Goal: Task Accomplishment & Management: Use online tool/utility

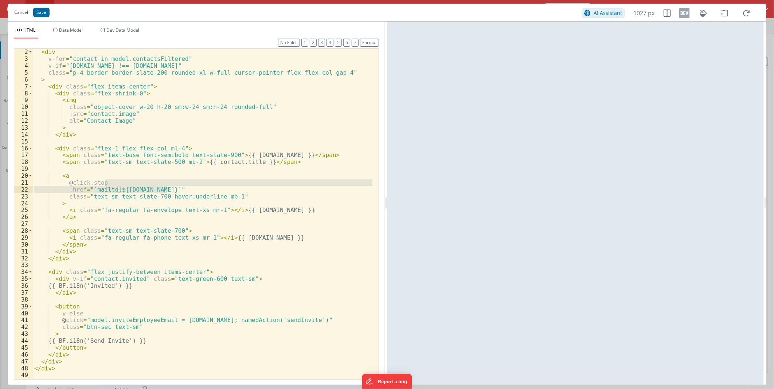
scroll to position [954, 0]
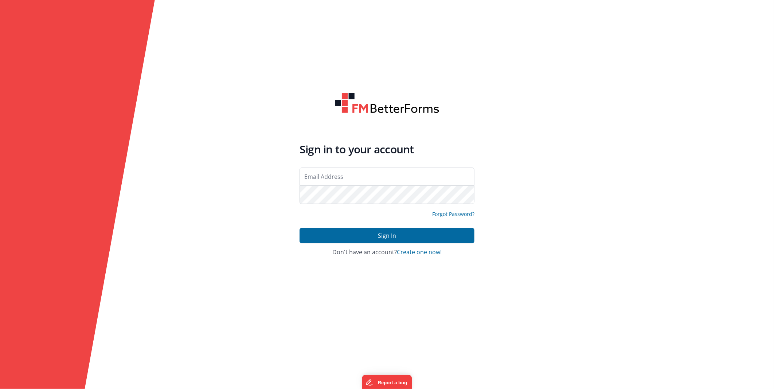
type input "[EMAIL_ADDRESS][DOMAIN_NAME]"
click at [378, 249] on h4 "Don't have an account? Create one now!" at bounding box center [387, 252] width 175 height 7
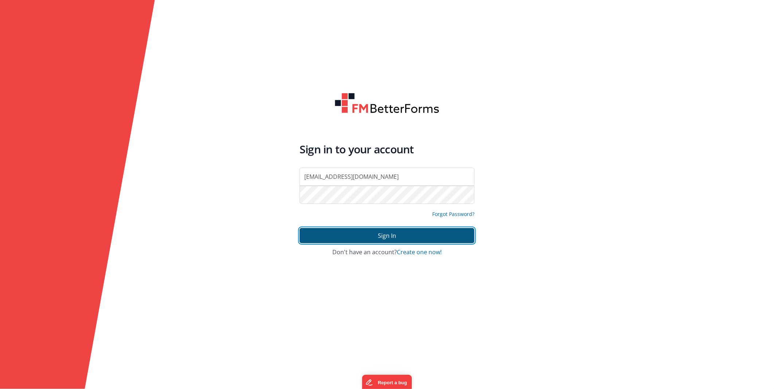
click at [381, 241] on button "Sign In" at bounding box center [387, 235] width 175 height 15
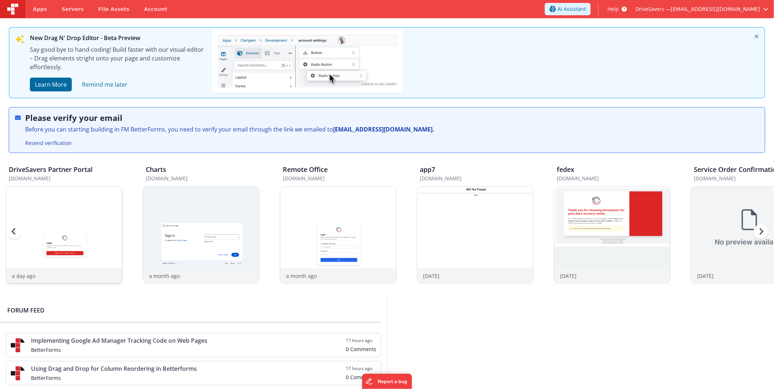
click at [65, 246] on img at bounding box center [64, 245] width 116 height 116
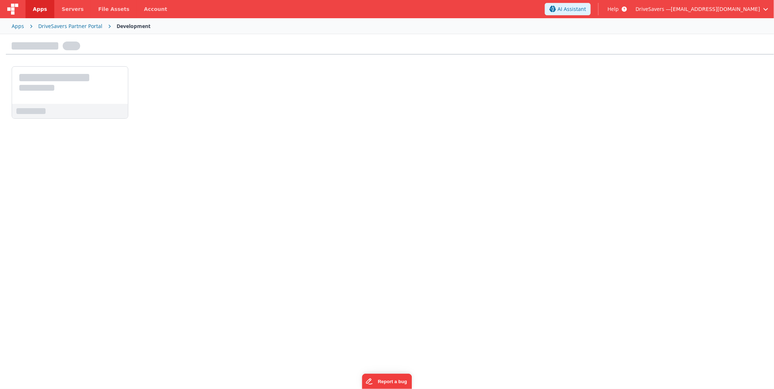
click at [65, 246] on div at bounding box center [387, 210] width 774 height 353
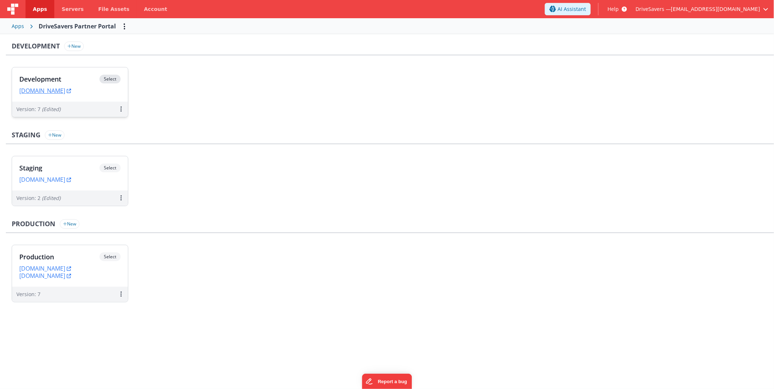
click at [42, 114] on div "Version: 7 (Edited)" at bounding box center [70, 109] width 116 height 15
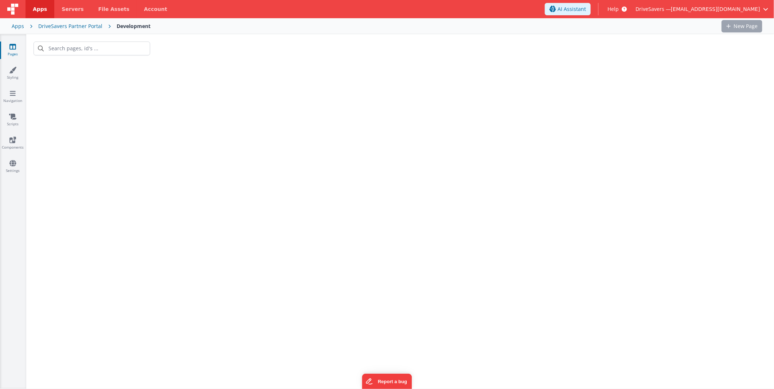
click at [54, 90] on div at bounding box center [400, 211] width 748 height 355
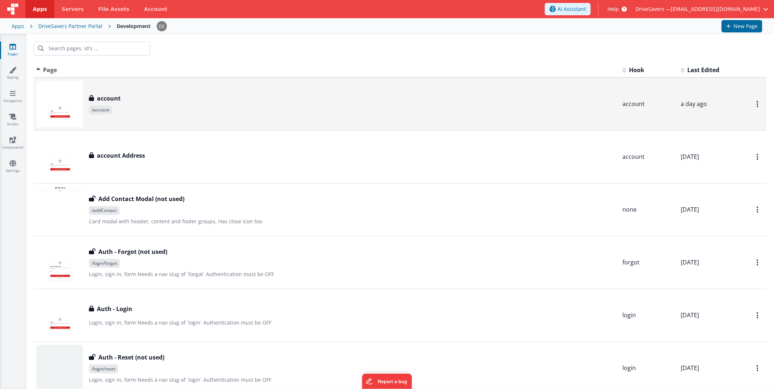
click at [103, 100] on h3 "account" at bounding box center [109, 98] width 24 height 9
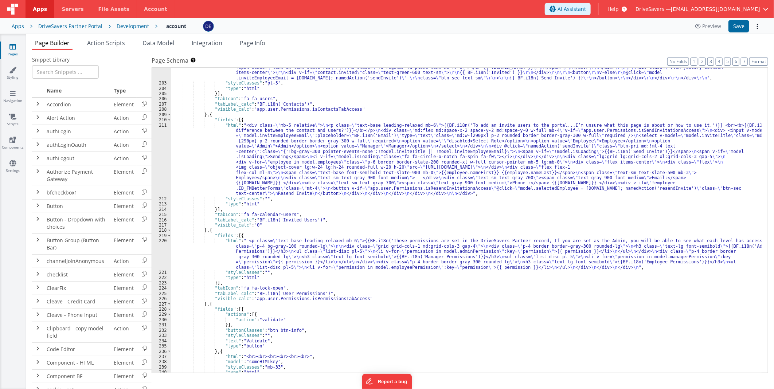
scroll to position [1156, 0]
click at [322, 159] on div ""html" : "<div class= \" grid gap-5 sm:grid-cols-1 md:grid-cols-2 xl:grid-cols-…" at bounding box center [466, 215] width 591 height 353
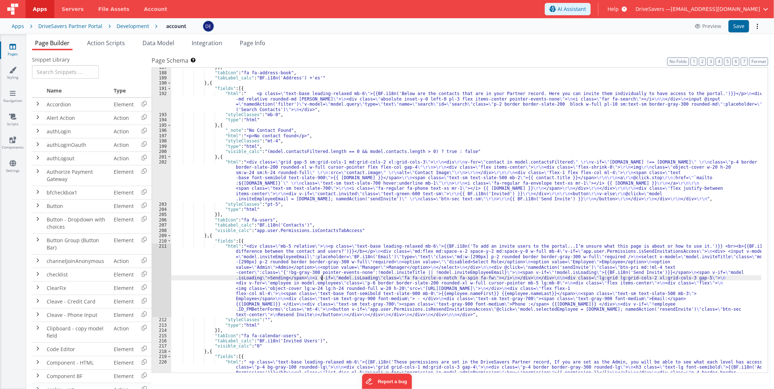
scroll to position [986, 0]
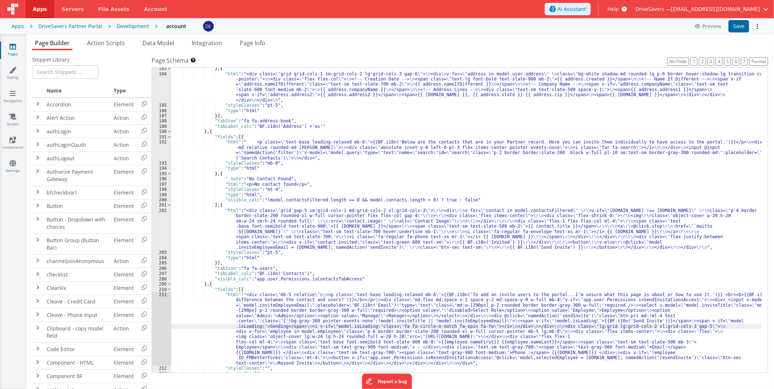
click at [302, 224] on div "} , { "html" : "<div class= \" grid grid-cols-1 sm:grid-cols-2 lg:grid-cols-3 g…" at bounding box center [466, 224] width 591 height 316
click at [252, 137] on div "} , { "html" : "<div class= \" grid grid-cols-1 sm:grid-cols-2 lg:grid-cols-3 g…" at bounding box center [466, 224] width 591 height 316
click at [227, 129] on div "} , { "html" : "<div class= \" grid grid-cols-1 sm:grid-cols-2 lg:grid-cols-3 g…" at bounding box center [466, 224] width 591 height 316
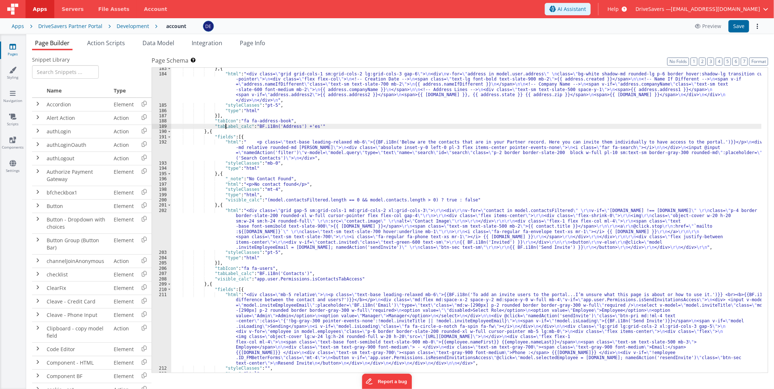
click at [225, 133] on div "} , { "html" : "<div class= \" grid grid-cols-1 sm:grid-cols-2 lg:grid-cols-3 g…" at bounding box center [466, 224] width 591 height 316
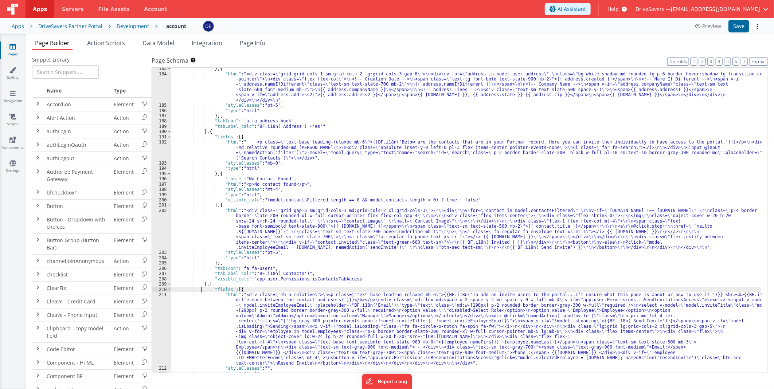
click at [201, 287] on div "} , { "html" : "<div class= \" grid grid-cols-1 sm:grid-cols-2 lg:grid-cols-3 g…" at bounding box center [466, 224] width 591 height 316
click at [215, 130] on div "} , { "html" : "<div class= \" grid grid-cols-1 sm:grid-cols-2 lg:grid-cols-3 g…" at bounding box center [466, 224] width 591 height 316
click at [296, 229] on div "} , { "html" : "<div class= \" grid grid-cols-1 sm:grid-cols-2 lg:grid-cols-3 g…" at bounding box center [466, 224] width 591 height 316
click at [158, 226] on div "202" at bounding box center [161, 229] width 19 height 42
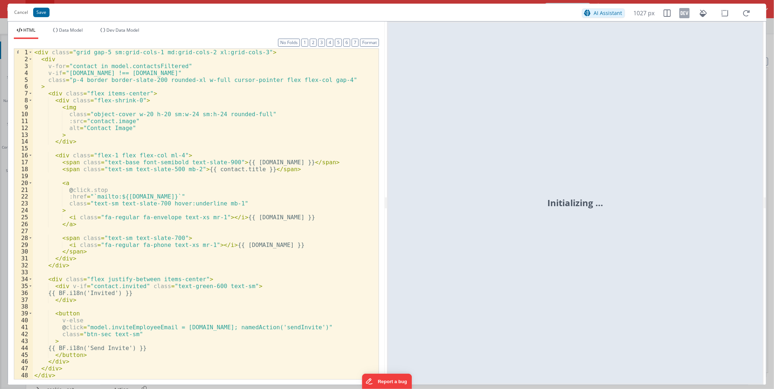
scroll to position [0, 0]
click at [158, 225] on div "< div class = "grid gap-5 sm:grid-cols-1 md:grid-cols-2 xl:grid-cols-3" > < div…" at bounding box center [203, 221] width 340 height 344
click at [42, 53] on div "< div class = "grid gap-5 sm:grid-cols-1 md:grid-cols-2 xl:grid-cols-3" > < div…" at bounding box center [203, 221] width 340 height 344
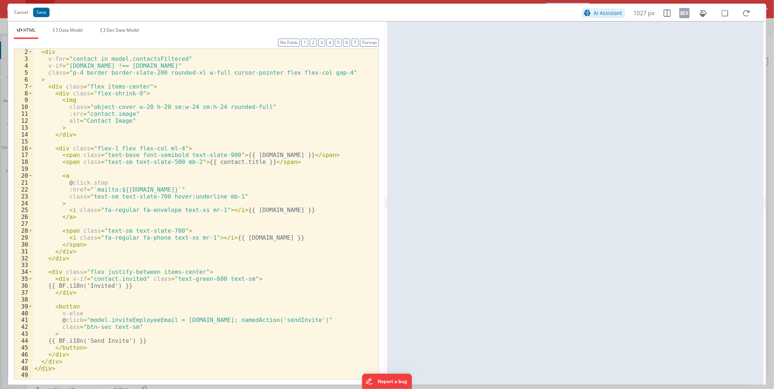
scroll to position [7, 0]
click at [17, 11] on button "Cancel" at bounding box center [21, 12] width 21 height 10
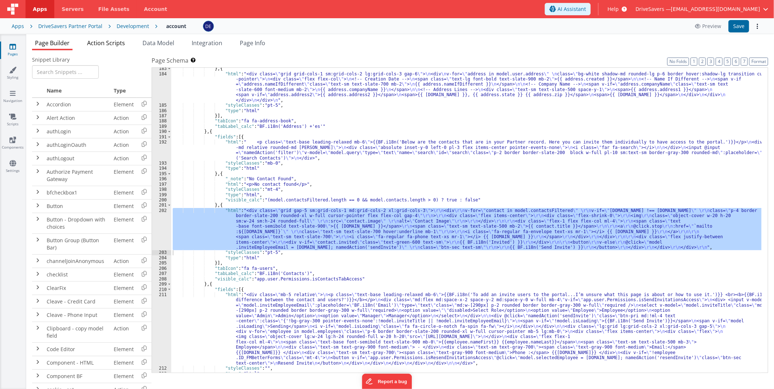
click at [118, 44] on span "Action Scripts" at bounding box center [106, 43] width 38 height 8
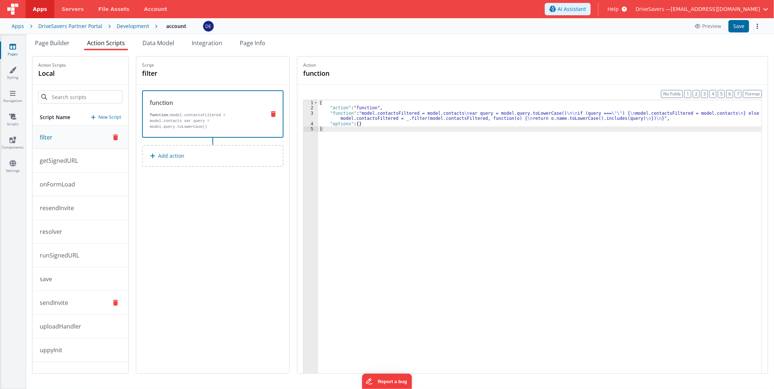
click at [67, 302] on p "sendInvite" at bounding box center [51, 303] width 33 height 9
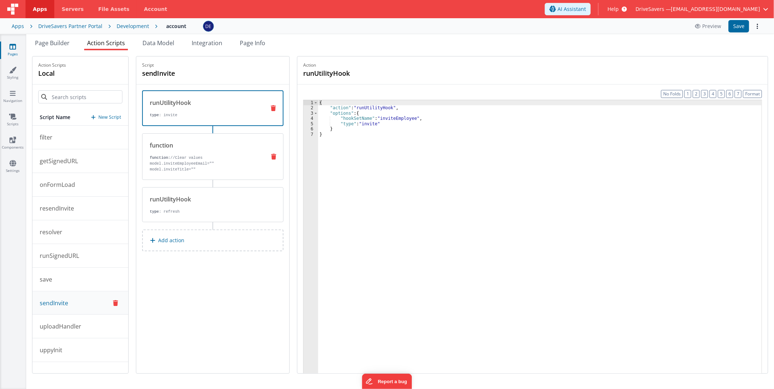
click at [232, 159] on p "function: //Clear values model.inviteEmployeeEmail="" model.inviteTitle=""" at bounding box center [205, 164] width 110 height 18
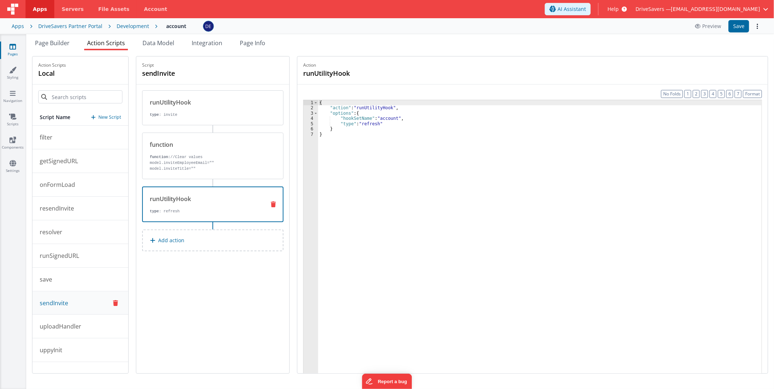
click at [227, 196] on div "runUtilityHook" at bounding box center [205, 199] width 110 height 9
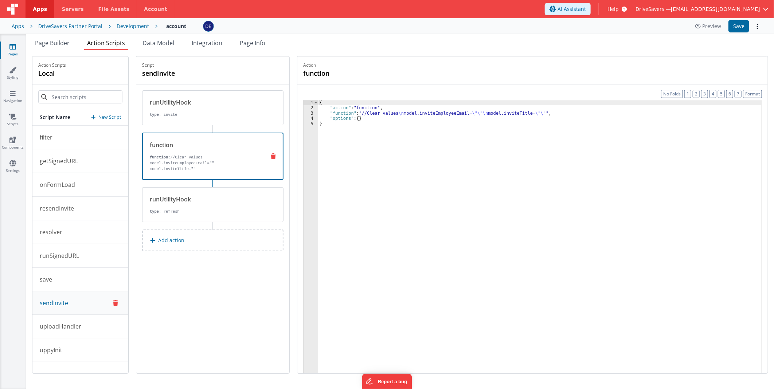
click at [213, 163] on p "function: //Clear values model.inviteEmployeeEmail="" model.inviteTitle=""" at bounding box center [205, 164] width 110 height 18
click at [46, 46] on span "Page Builder" at bounding box center [52, 43] width 35 height 8
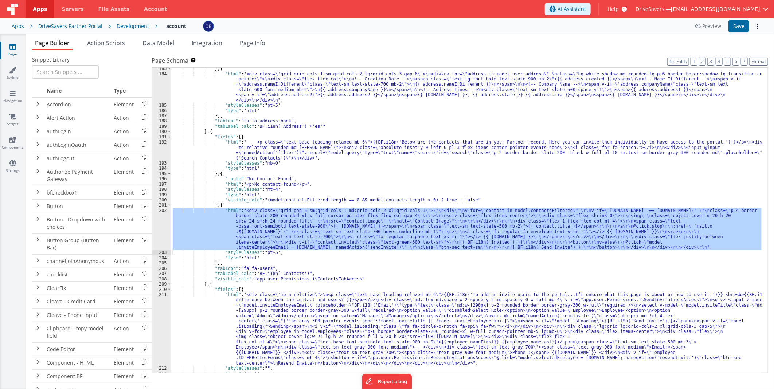
click at [161, 221] on div "202" at bounding box center [161, 229] width 19 height 42
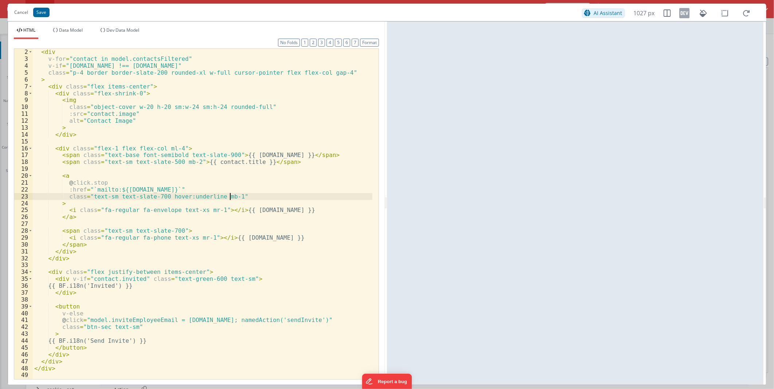
click at [230, 196] on div "< div v-for = "contact in model.contactsFiltered" v-if = "model.user.email !== …" at bounding box center [203, 220] width 340 height 344
click at [638, 13] on span "1027 px" at bounding box center [644, 13] width 21 height 9
click at [13, 13] on button "Cancel" at bounding box center [21, 12] width 21 height 10
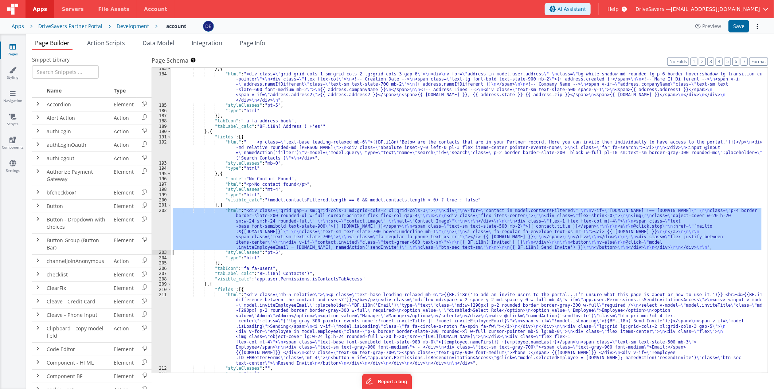
click at [158, 228] on div "202" at bounding box center [161, 229] width 19 height 42
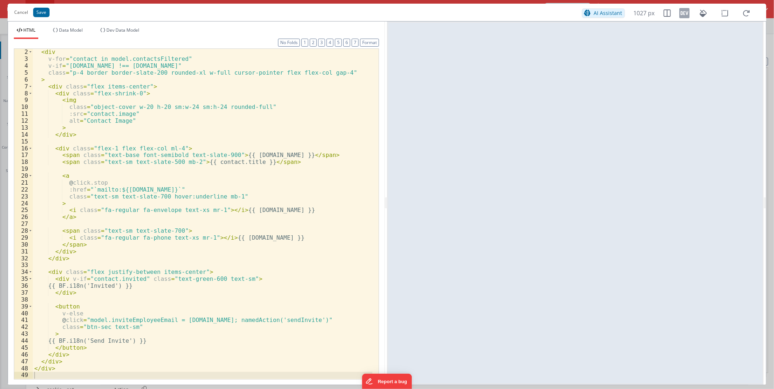
click at [305, 165] on div "< div v-for = "contact in model.contactsFiltered" v-if = "model.user.email !== …" at bounding box center [203, 220] width 340 height 344
